Goal: Task Accomplishment & Management: Manage account settings

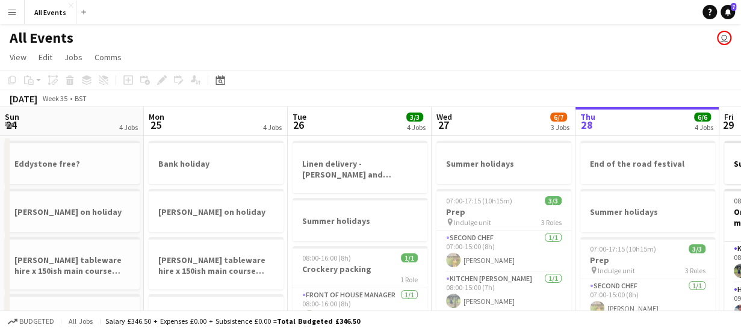
scroll to position [0, 414]
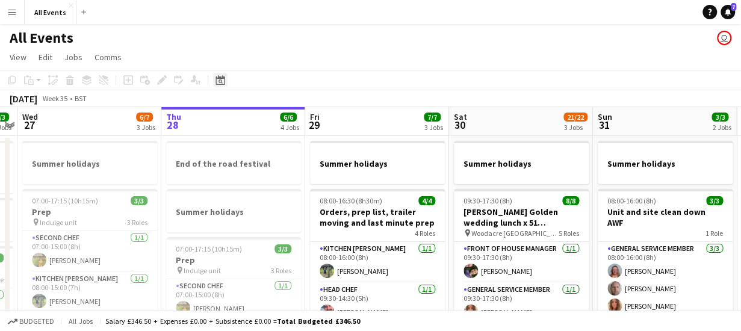
click at [220, 78] on icon at bounding box center [220, 80] width 9 height 10
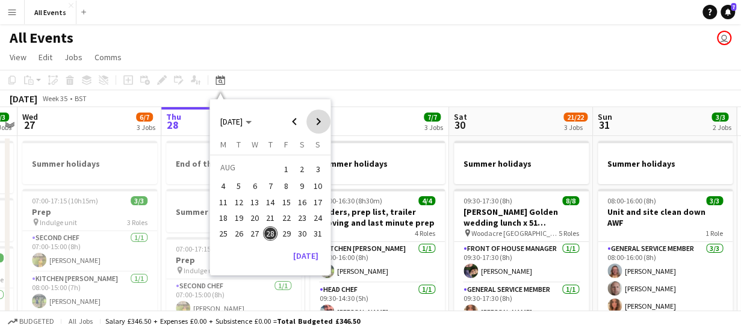
click at [318, 121] on span "Next month" at bounding box center [318, 122] width 24 height 24
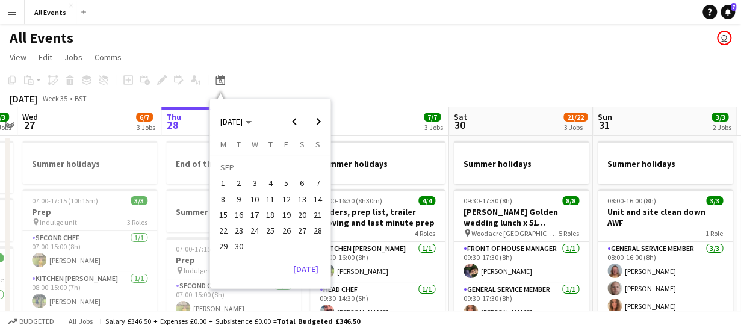
click at [303, 215] on span "20" at bounding box center [302, 215] width 14 height 14
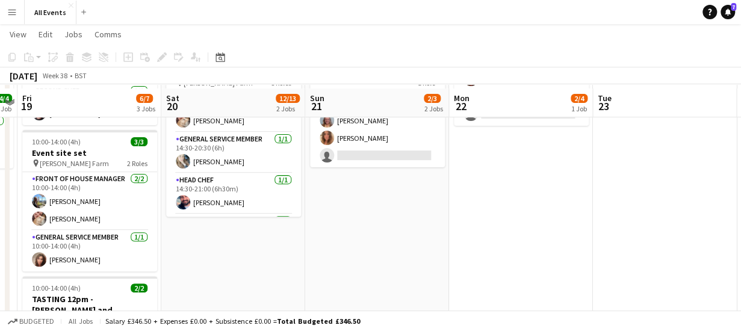
scroll to position [187, 0]
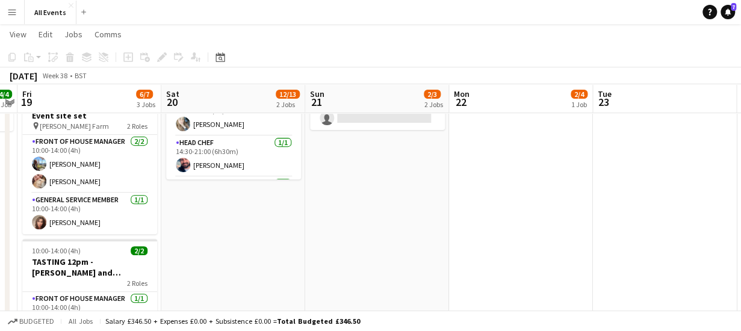
click at [252, 205] on app-date-cell "[PERSON_NAME] avalible 13:30-00:30 (11h) (Sun) 12/13 [PERSON_NAME] and [PERSON_…" at bounding box center [233, 188] width 144 height 481
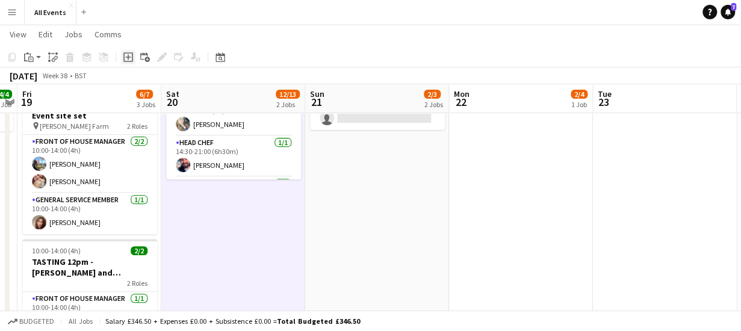
click at [129, 59] on icon "Add job" at bounding box center [128, 57] width 10 height 10
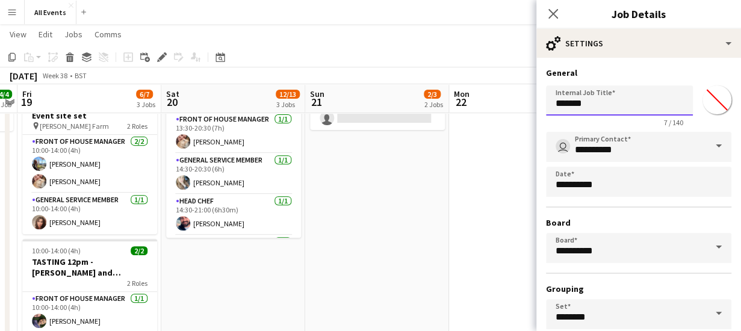
click at [601, 106] on input "*******" at bounding box center [619, 100] width 147 height 30
type input "*"
paste input "**********"
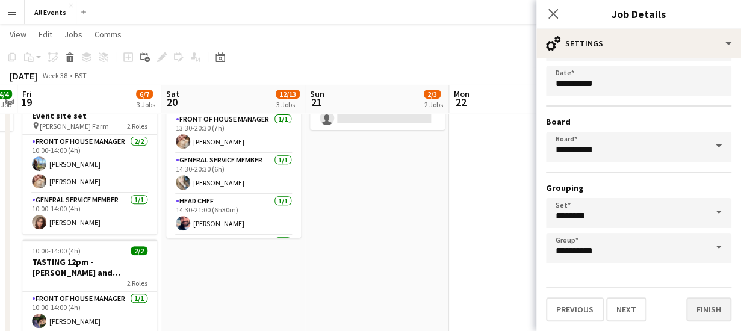
type input "**********"
click at [692, 305] on button "Finish" at bounding box center [708, 309] width 45 height 24
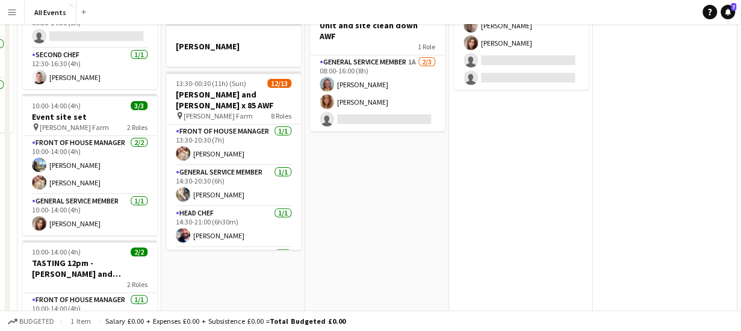
scroll to position [0, 0]
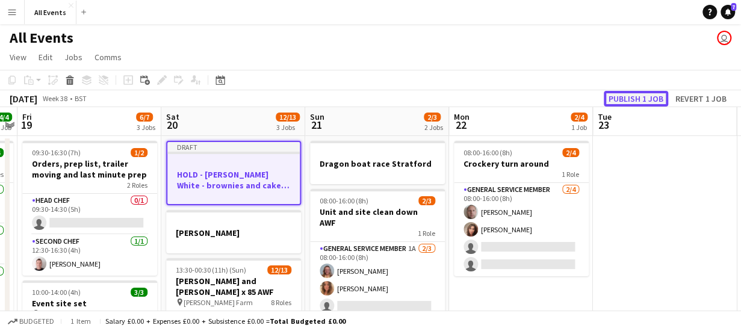
click at [638, 96] on button "Publish 1 job" at bounding box center [636, 99] width 64 height 16
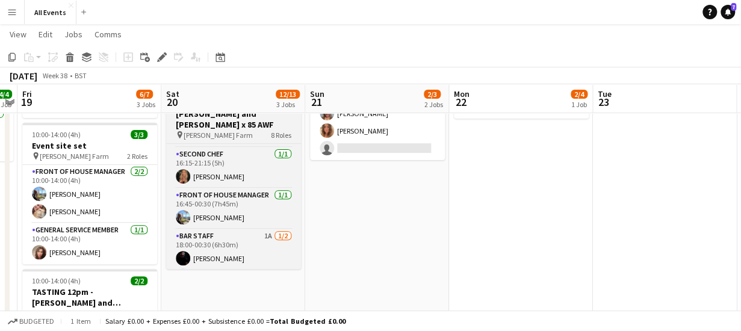
scroll to position [278, 0]
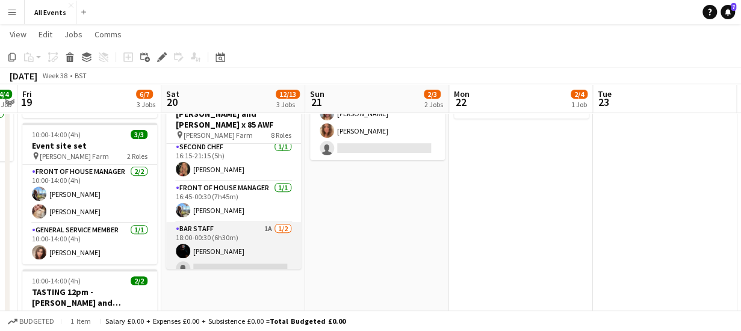
click at [273, 222] on app-card-role "Bar Staff 1A [DATE] 18:00-00:30 (6h30m) [PERSON_NAME] single-neutral-actions" at bounding box center [233, 251] width 135 height 58
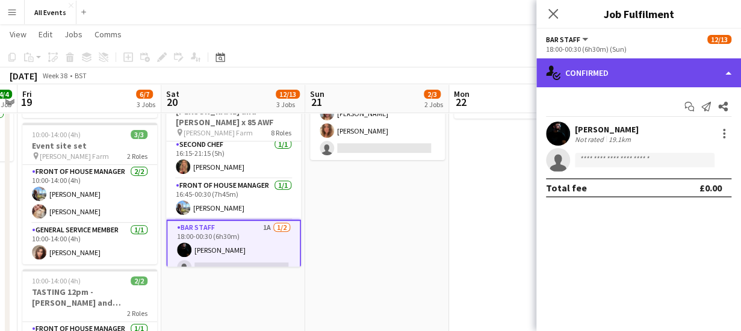
click at [584, 80] on div "single-neutral-actions-check-2 Confirmed" at bounding box center [638, 72] width 205 height 29
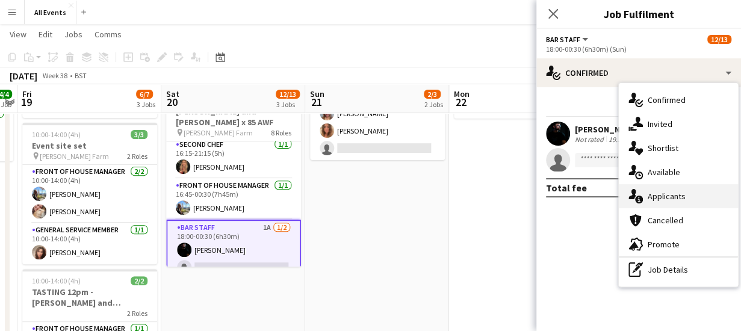
click at [657, 192] on div "single-neutral-actions-information Applicants" at bounding box center [678, 196] width 119 height 24
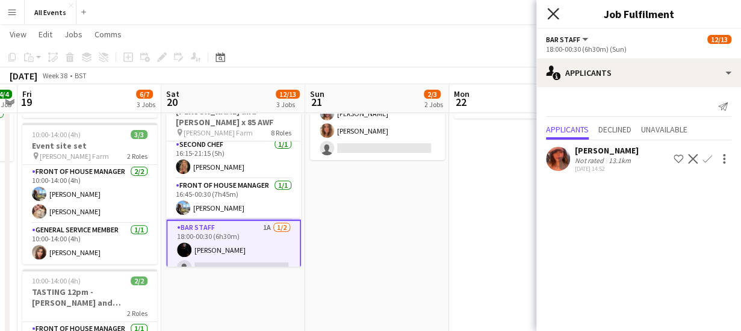
click at [550, 13] on icon "Close pop-in" at bounding box center [552, 13] width 11 height 11
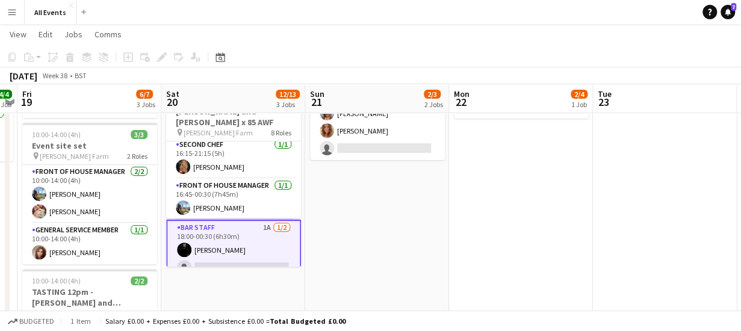
click at [374, 212] on app-date-cell "Dragon boat race [GEOGRAPHIC_DATA] 08:00-16:00 (8h) 2/3 Unit and site clean dow…" at bounding box center [377, 218] width 144 height 481
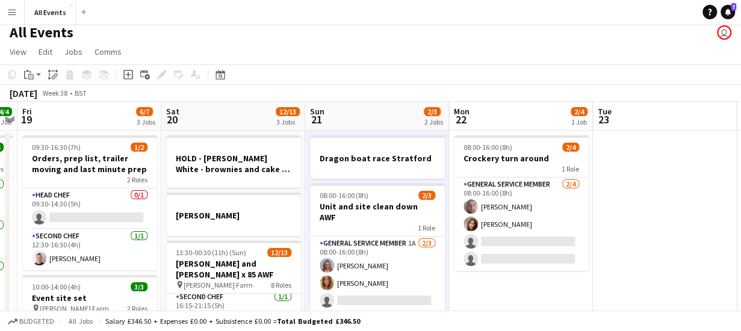
scroll to position [0, 0]
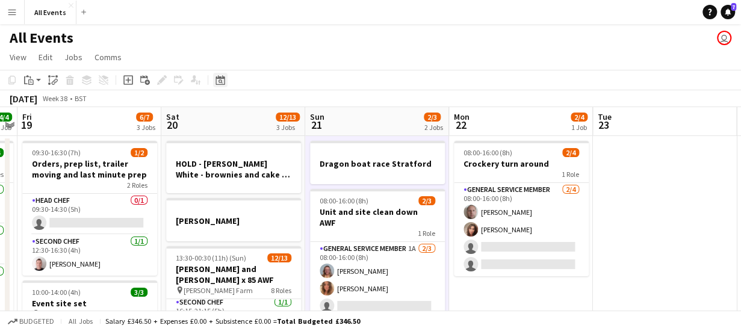
click at [217, 76] on icon "Date picker" at bounding box center [221, 80] width 10 height 10
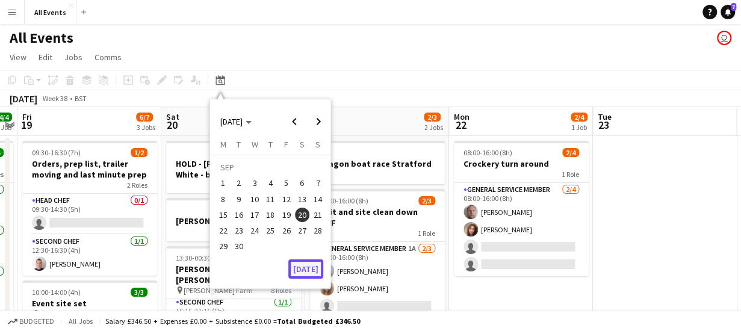
click at [306, 270] on button "[DATE]" at bounding box center [305, 268] width 35 height 19
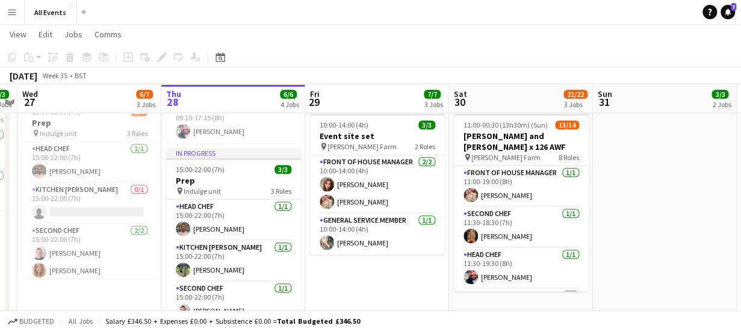
click at [591, 178] on app-date-cell "Summer holidays 09:30-17:30 (8h) 8/8 [PERSON_NAME] Golden wedding lunch x 51 [G…" at bounding box center [521, 117] width 144 height 481
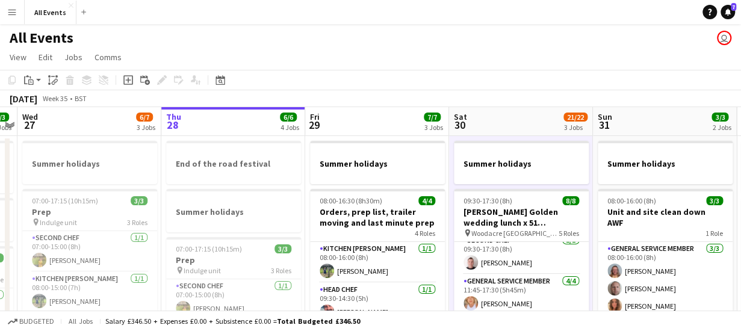
click at [521, 123] on app-board-header-date "Sat 30 21/22 3 Jobs" at bounding box center [521, 121] width 144 height 29
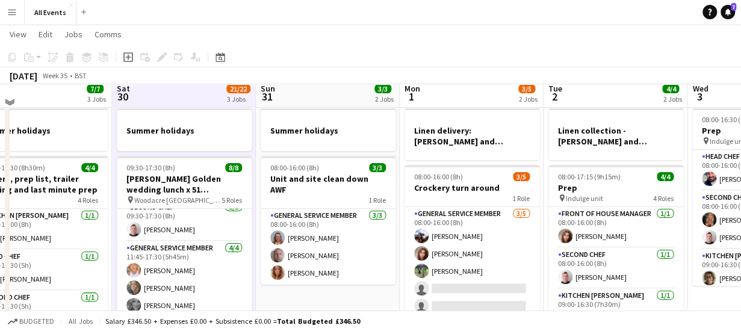
scroll to position [36, 0]
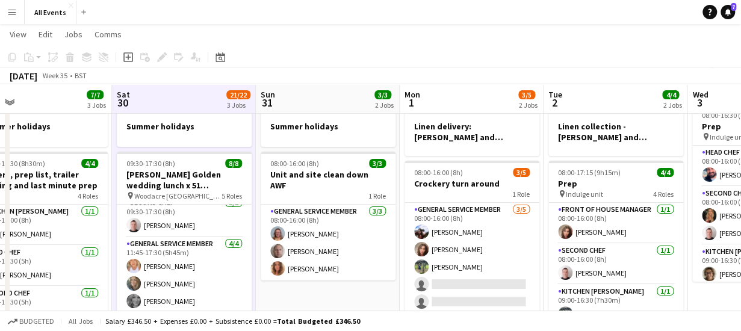
click at [450, 90] on app-board-header-date "Mon 1 3/5 2 Jobs" at bounding box center [472, 99] width 144 height 29
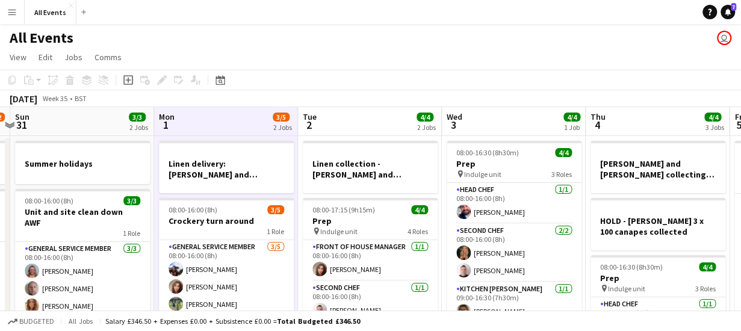
scroll to position [0, 441]
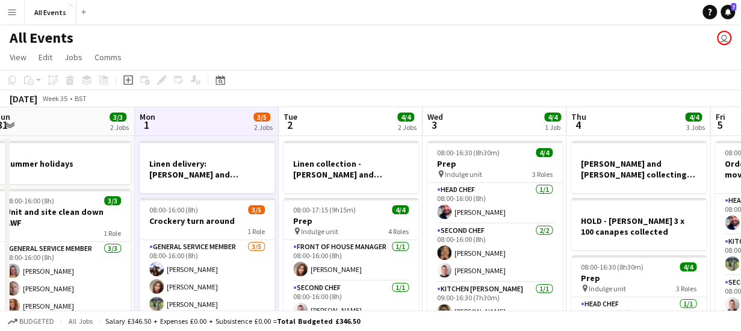
click at [326, 123] on app-board-header-date "Tue 2 4/4 2 Jobs" at bounding box center [351, 121] width 144 height 29
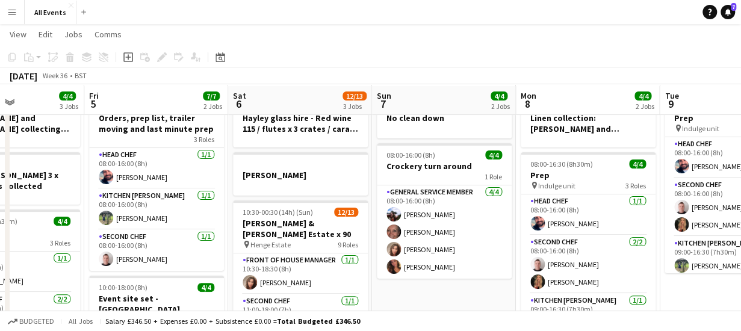
scroll to position [46, 0]
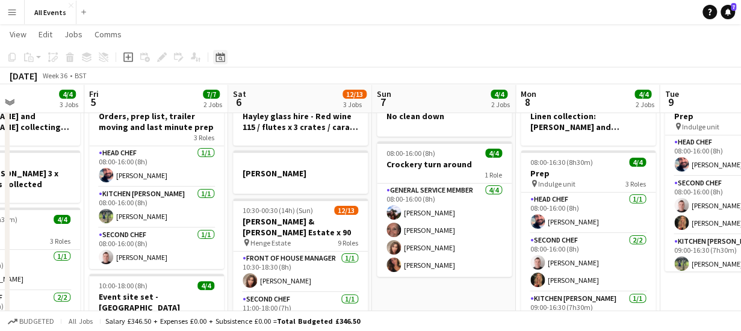
click at [223, 55] on icon at bounding box center [220, 57] width 9 height 10
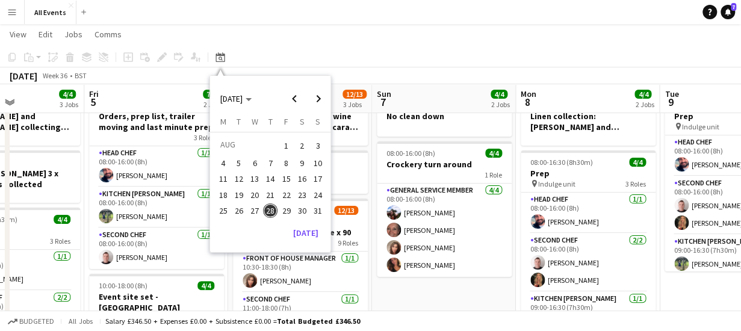
click at [303, 208] on span "30" at bounding box center [302, 210] width 14 height 14
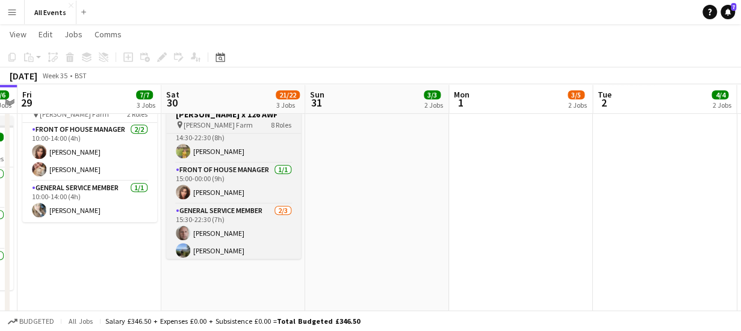
scroll to position [231, 0]
